Goal: Navigation & Orientation: Find specific page/section

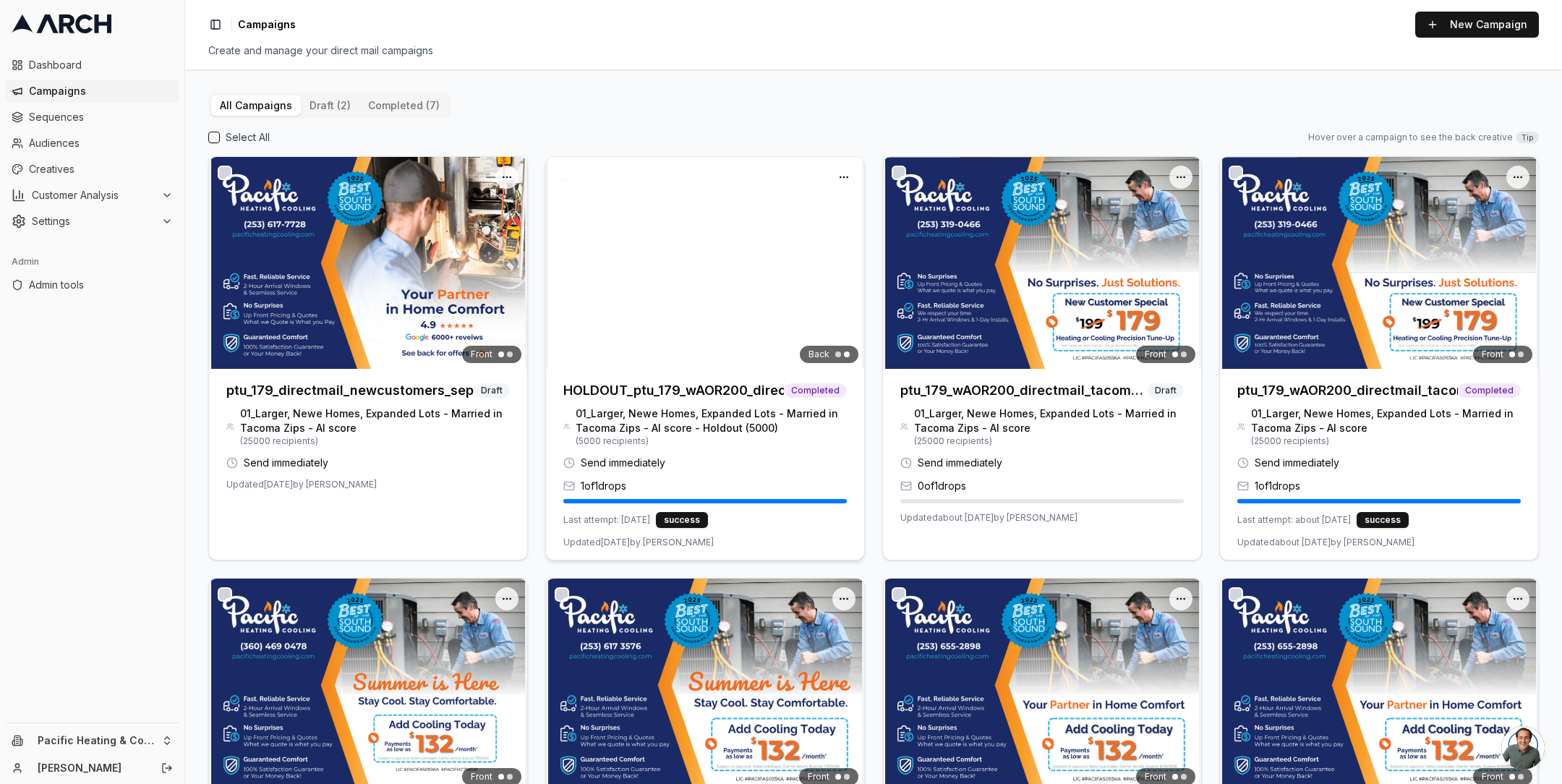
click at [651, 243] on img at bounding box center [704, 262] width 319 height 211
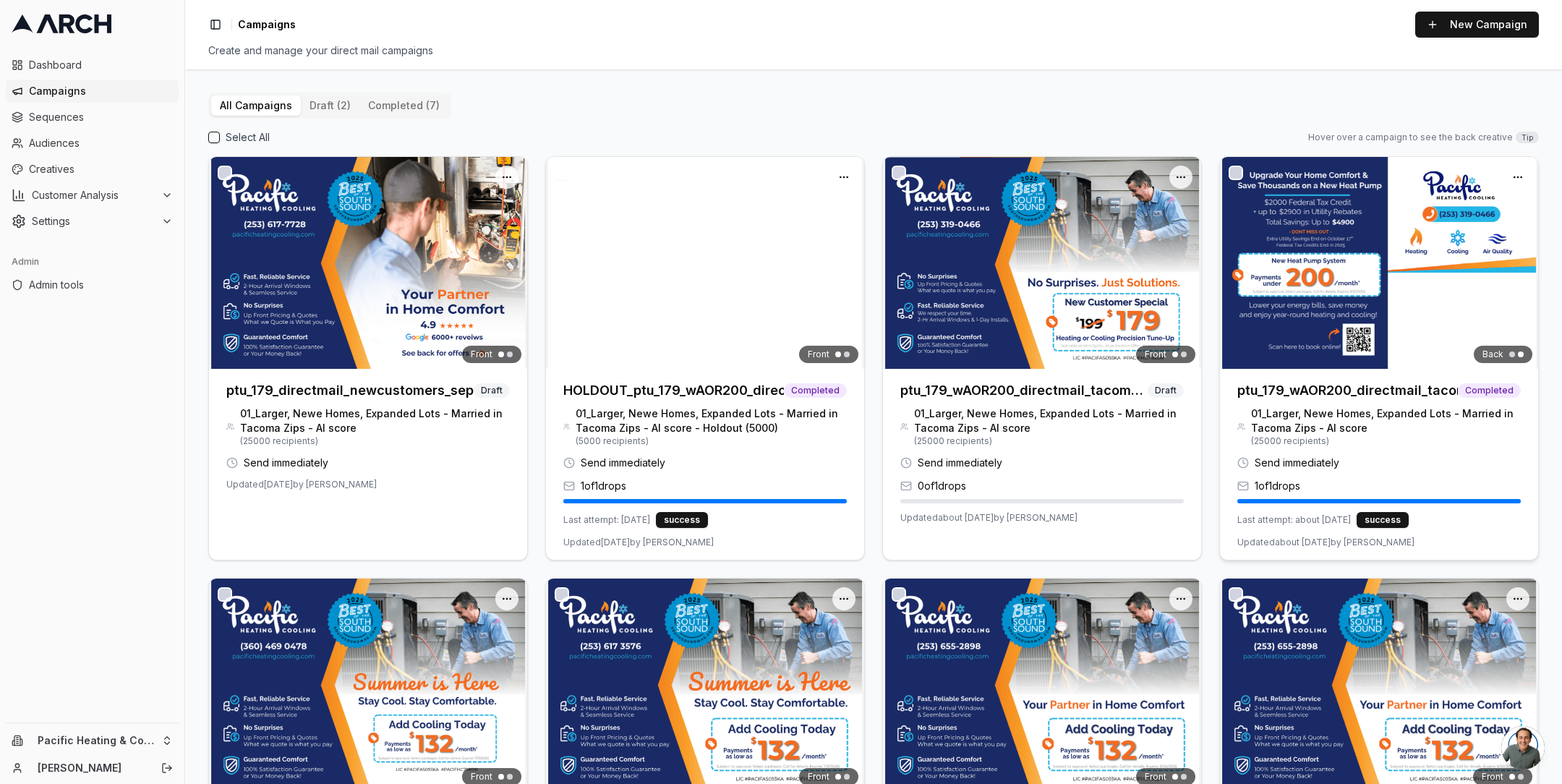
click at [1351, 282] on img at bounding box center [1379, 262] width 319 height 211
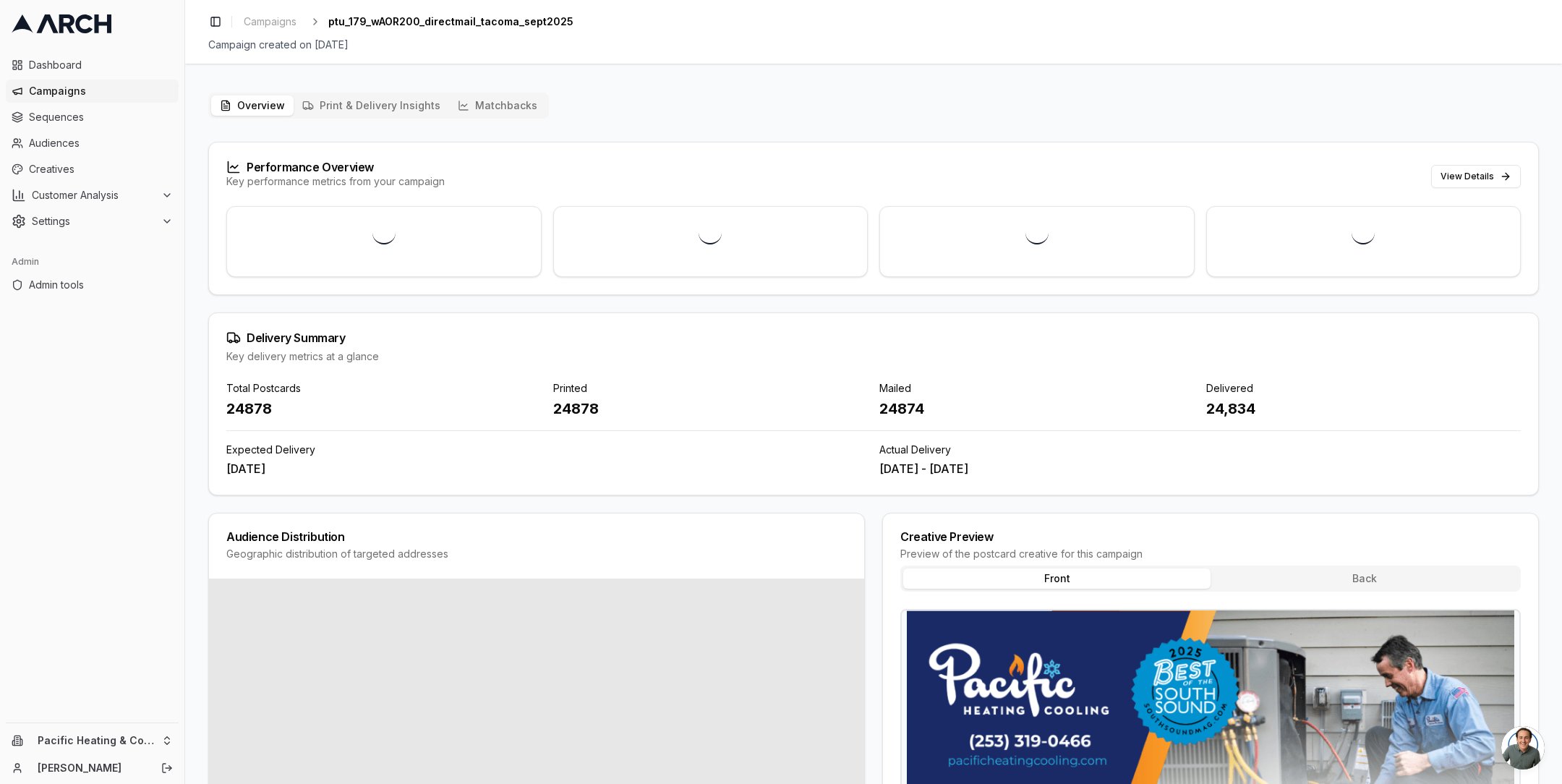
click at [247, 411] on div "24878" at bounding box center [383, 408] width 315 height 20
copy div "24878"
click at [247, 409] on div "24878" at bounding box center [383, 408] width 315 height 20
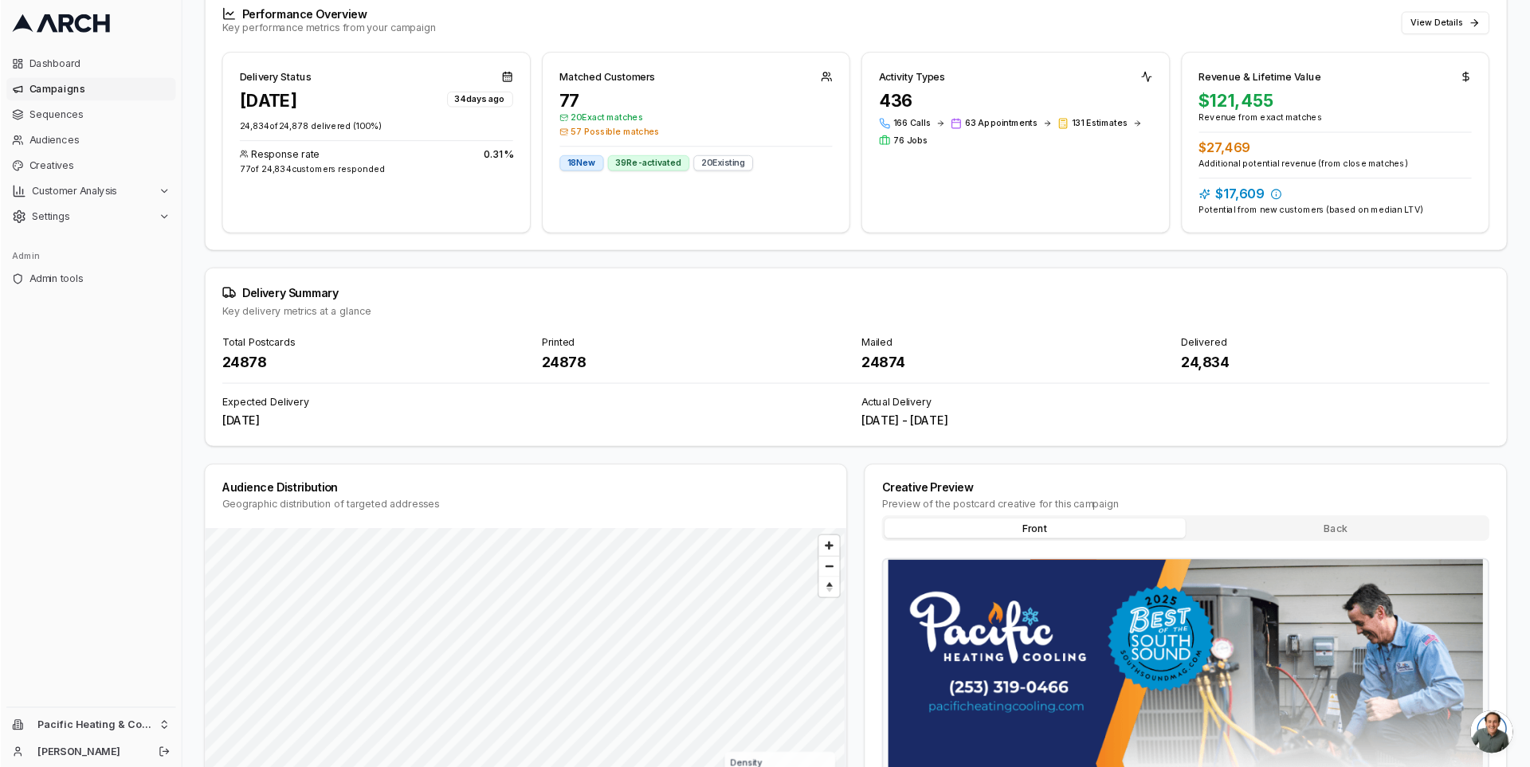
scroll to position [164, 0]
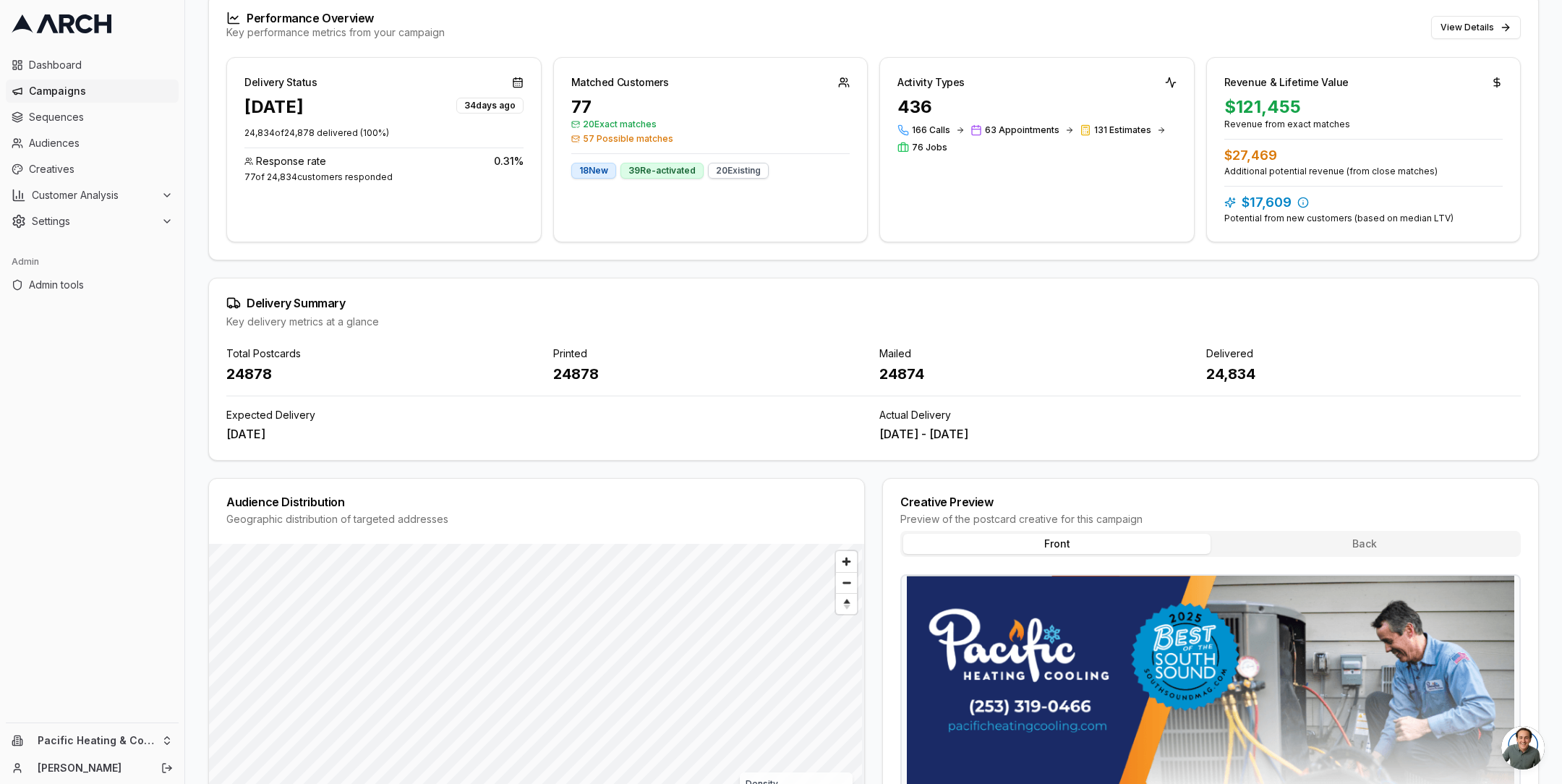
click at [907, 368] on div "24874" at bounding box center [1036, 374] width 315 height 20
click at [849, 351] on div "Printed" at bounding box center [710, 354] width 315 height 15
click at [163, 738] on html "Dashboard Campaigns Sequences Audiences Creatives Customer Analysis Settings Ad…" at bounding box center [781, 392] width 1562 height 784
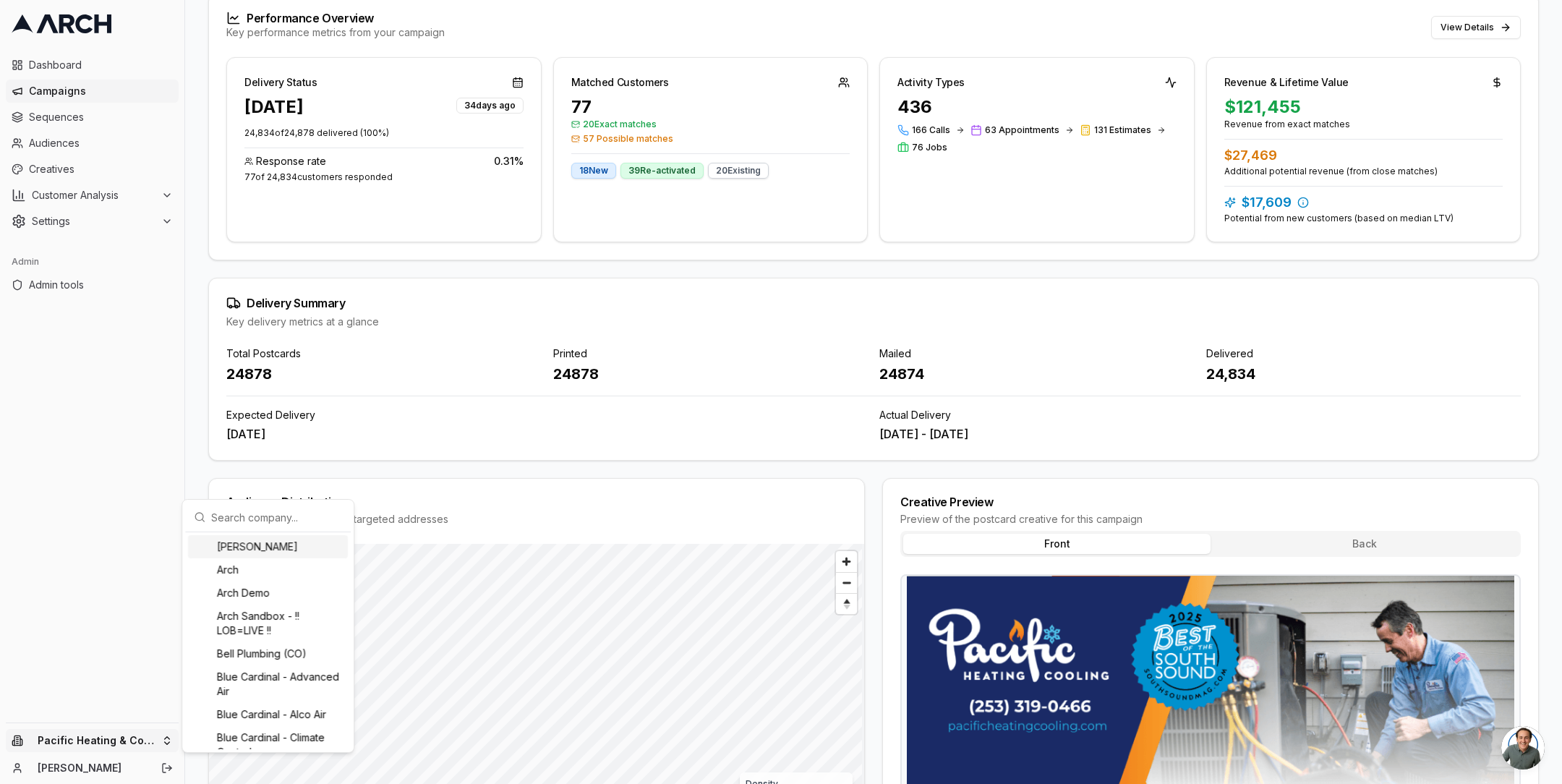
click at [251, 516] on input "text" at bounding box center [277, 517] width 131 height 29
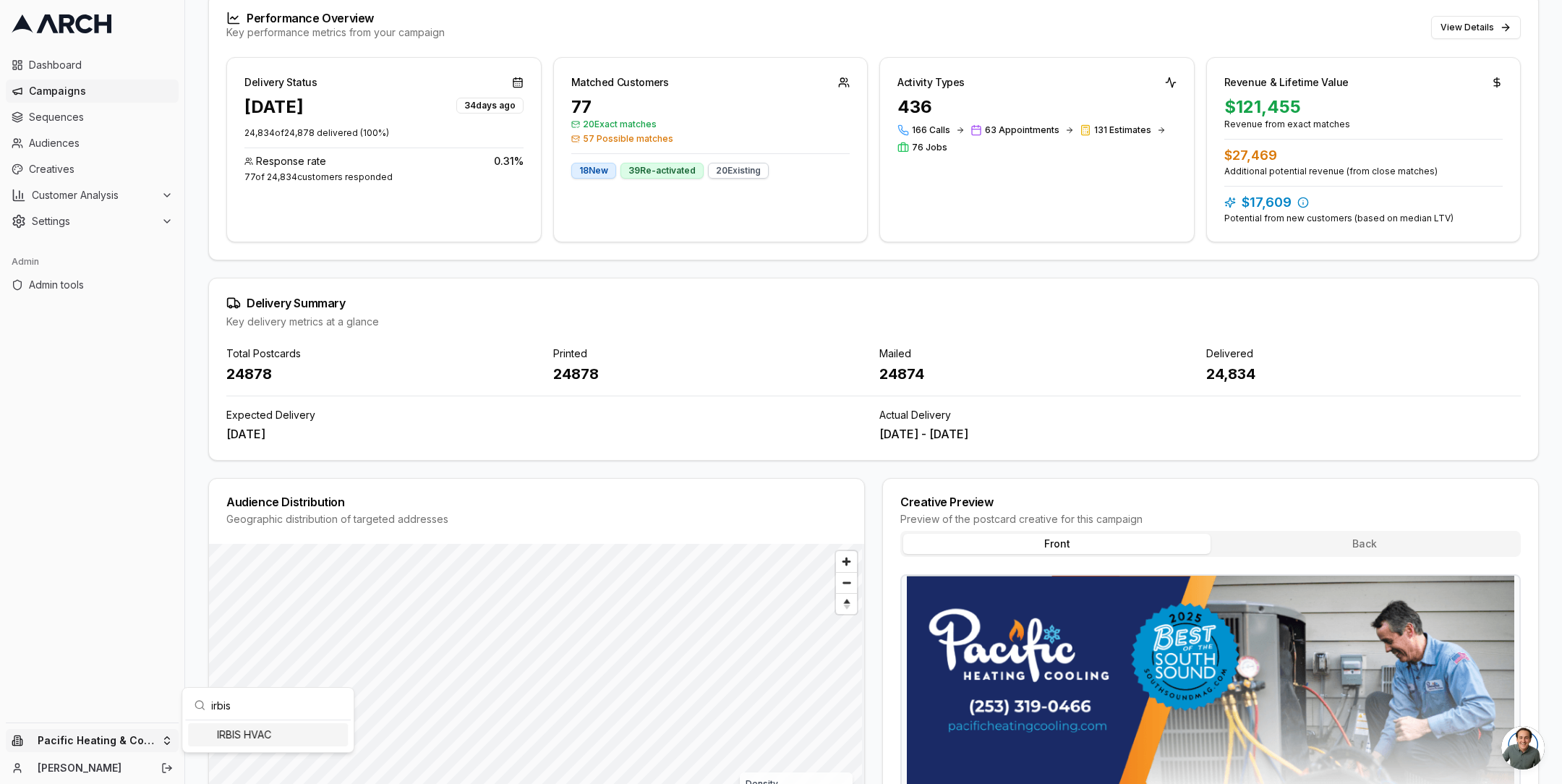
scroll to position [0, 0]
type input "irbis"
click at [239, 728] on div "IRBIS HVAC" at bounding box center [268, 734] width 160 height 23
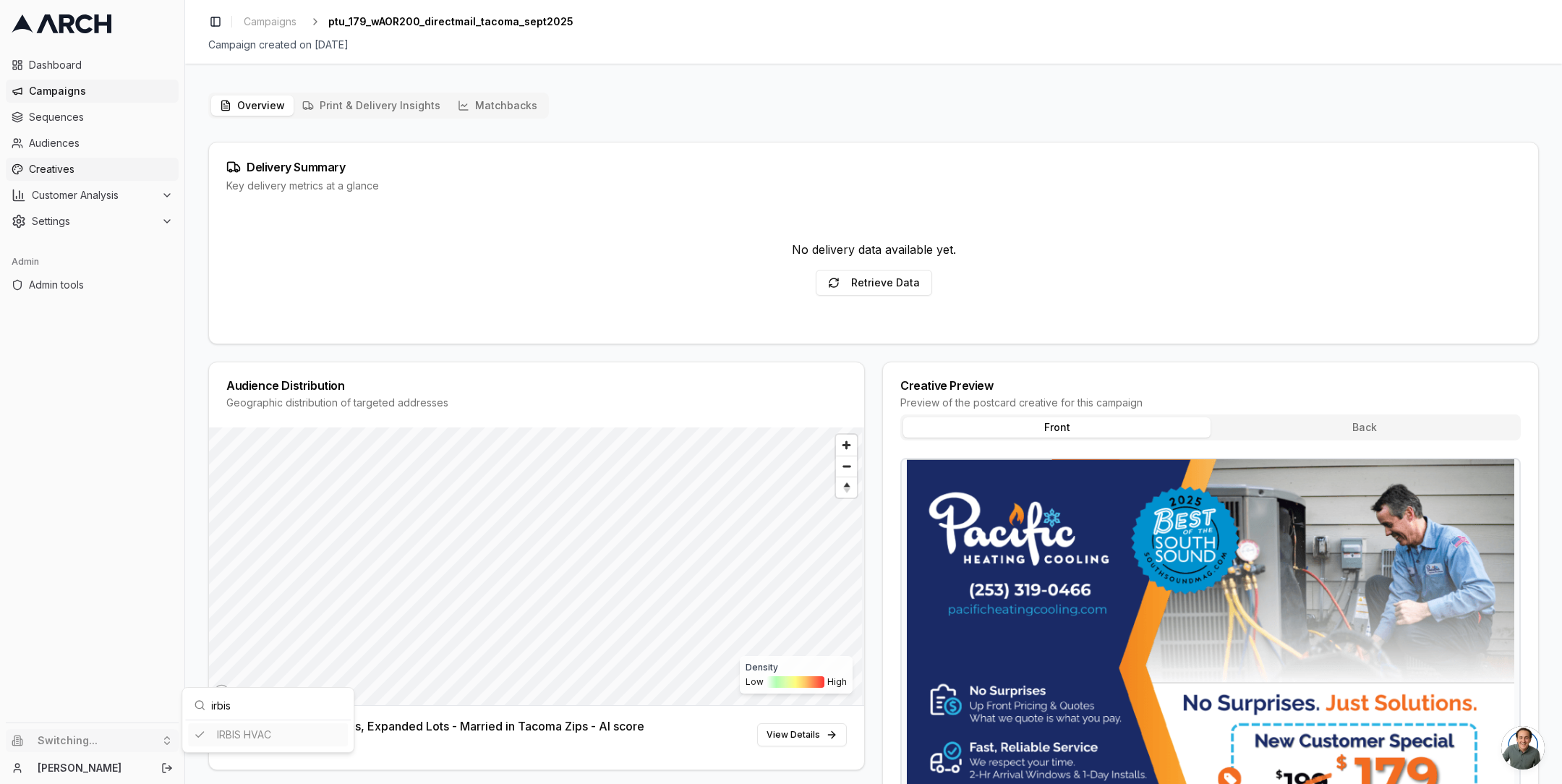
click at [63, 165] on html "Dashboard Campaigns Sequences Audiences Creatives Customer Analysis Settings Ad…" at bounding box center [781, 392] width 1562 height 784
click at [54, 165] on span "Creatives" at bounding box center [101, 169] width 144 height 15
